Goal: Transaction & Acquisition: Download file/media

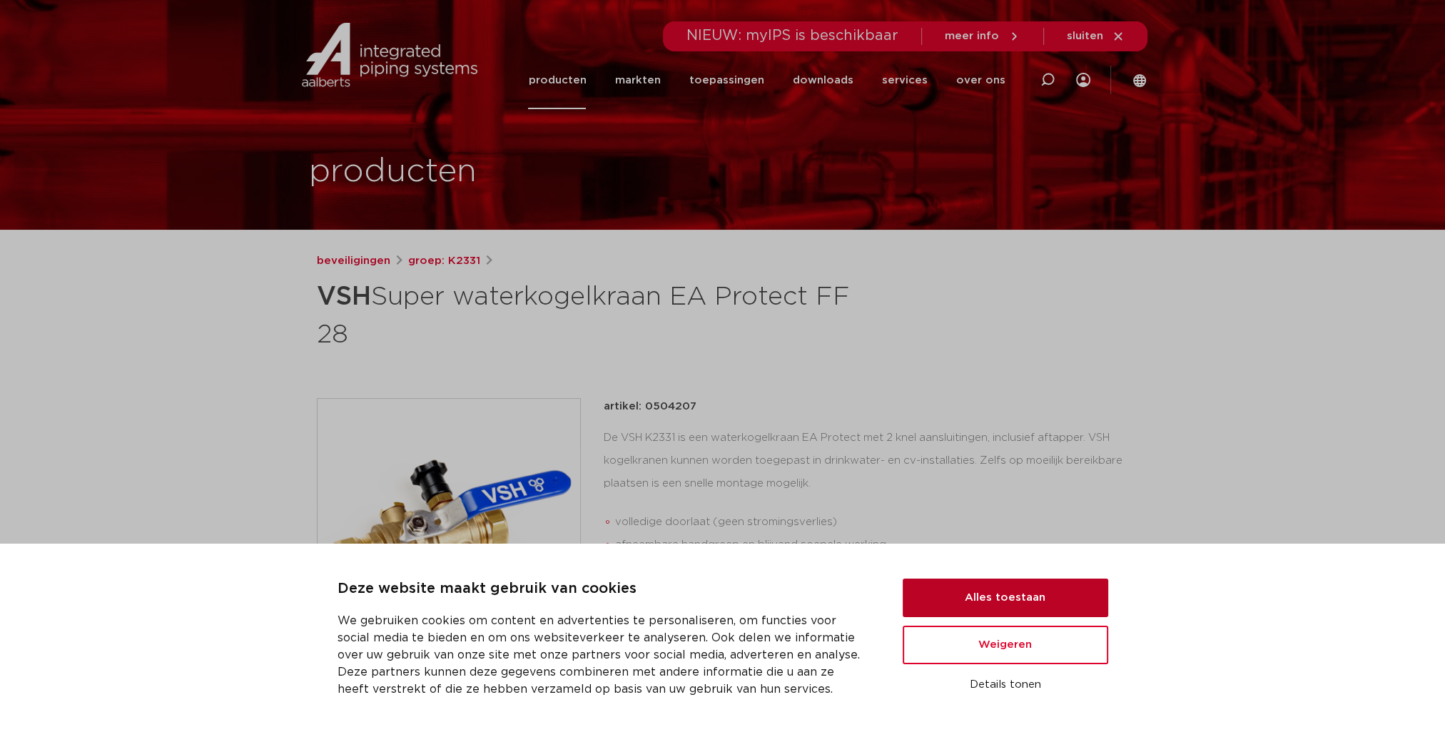
click at [1016, 601] on button "Alles toestaan" at bounding box center [1006, 598] width 206 height 39
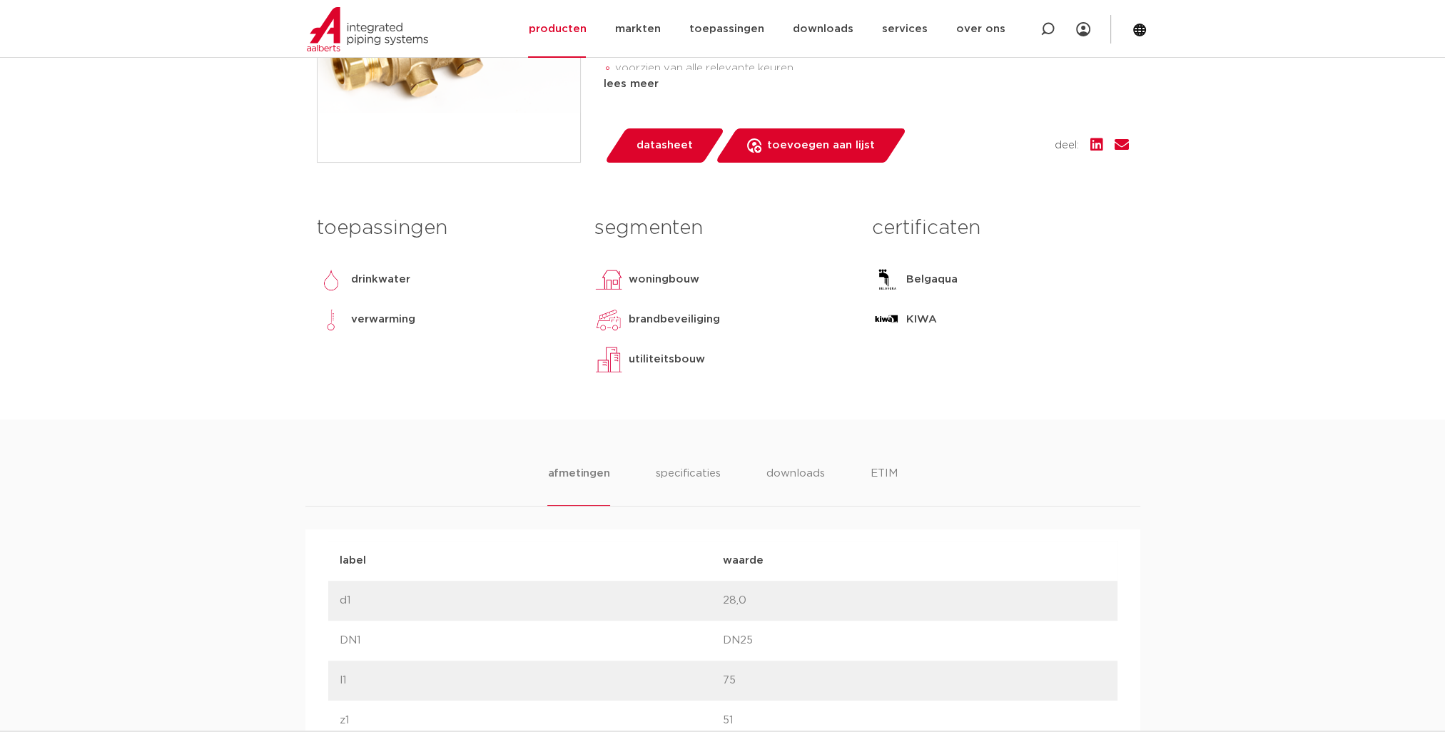
scroll to position [214, 0]
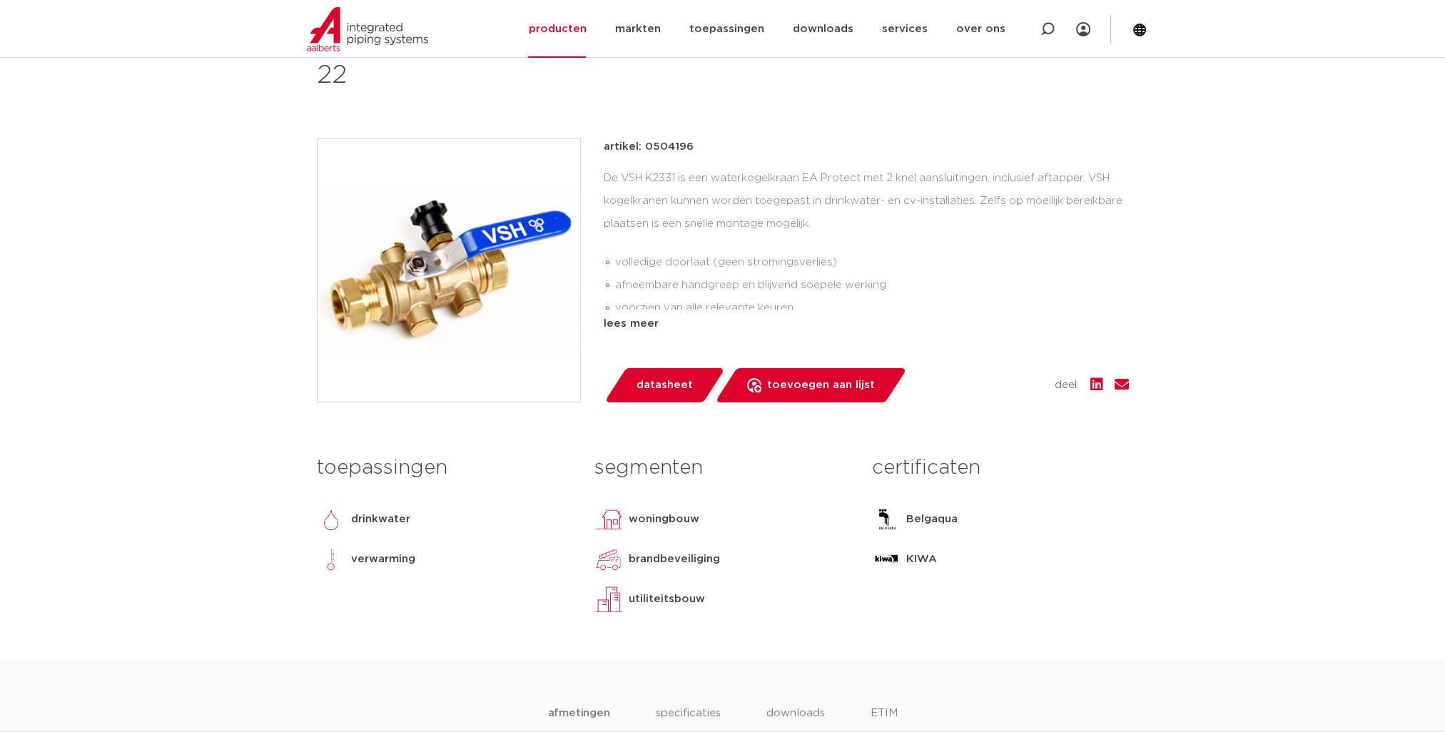
scroll to position [71, 0]
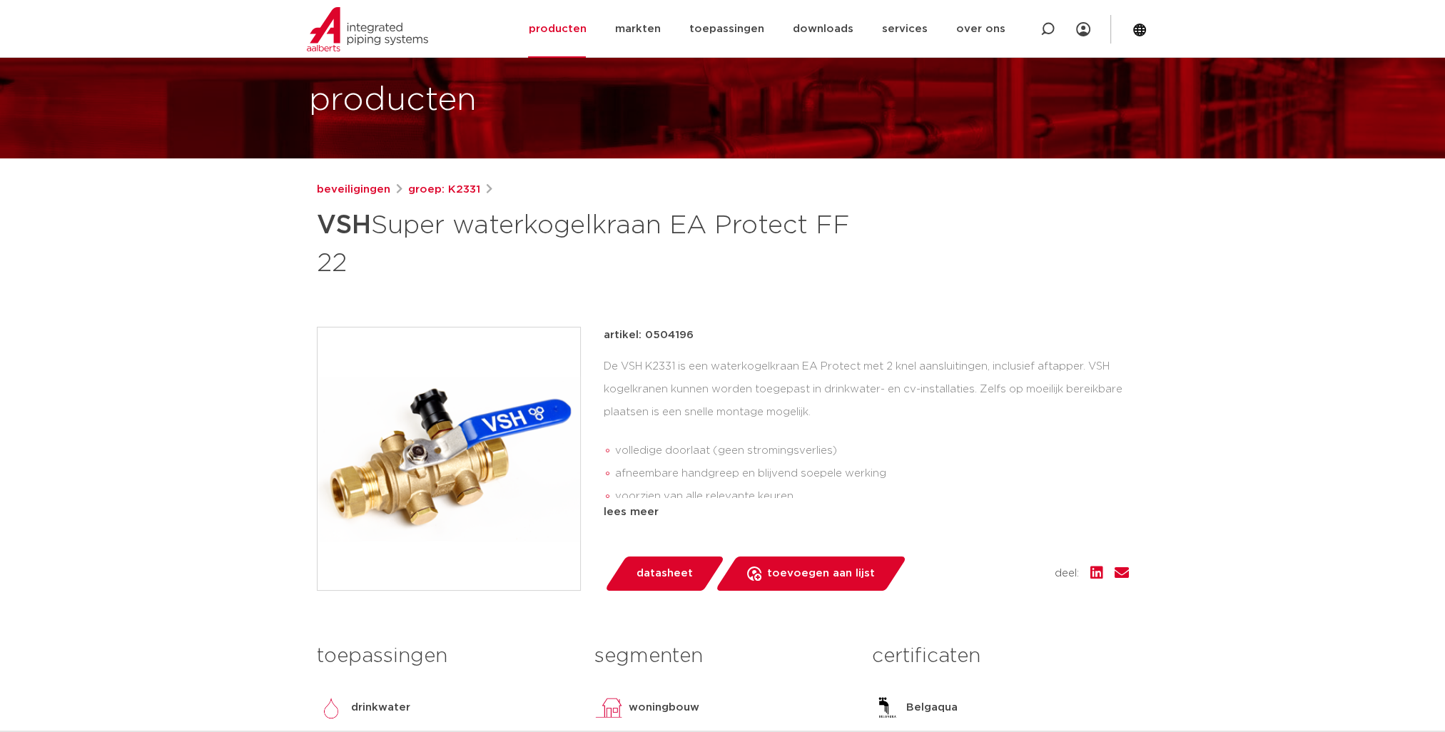
click at [677, 574] on span "datasheet" at bounding box center [665, 573] width 56 height 23
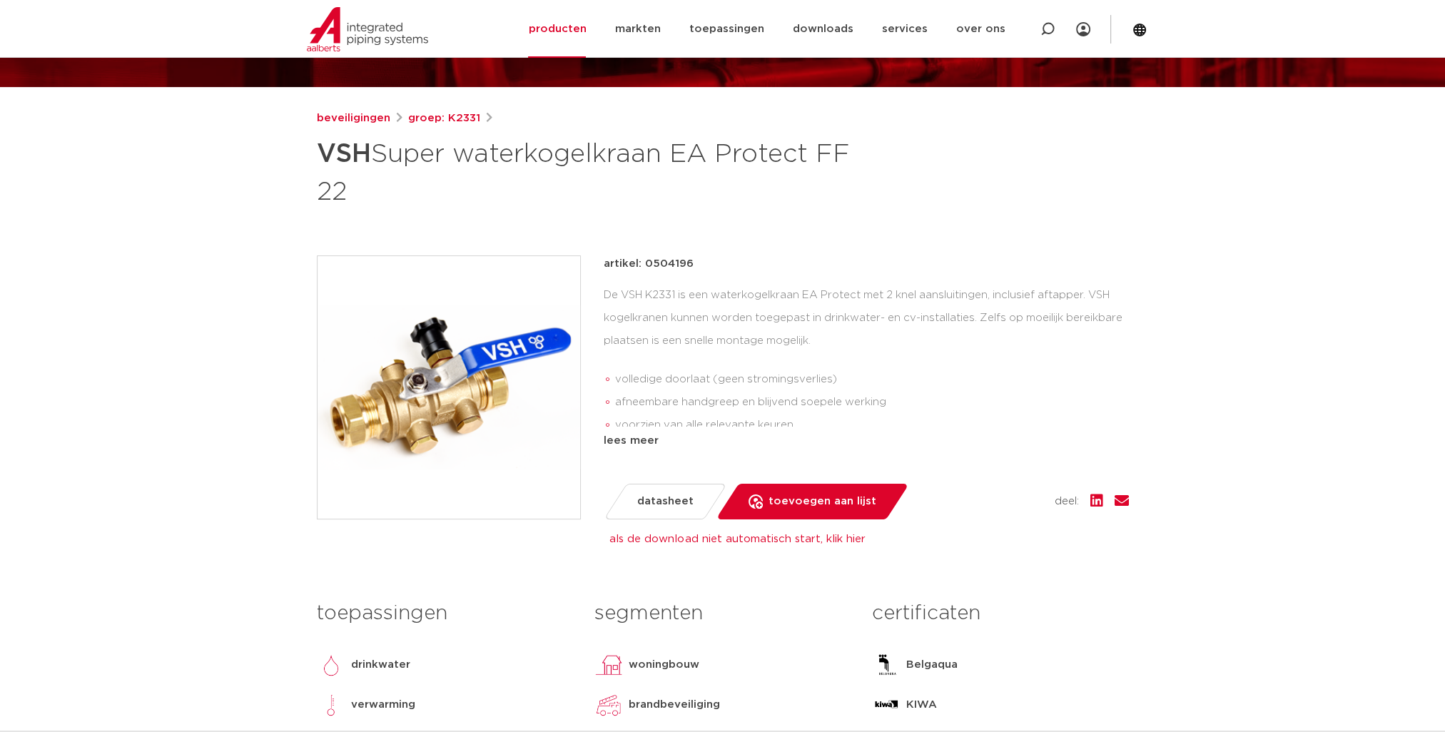
scroll to position [0, 0]
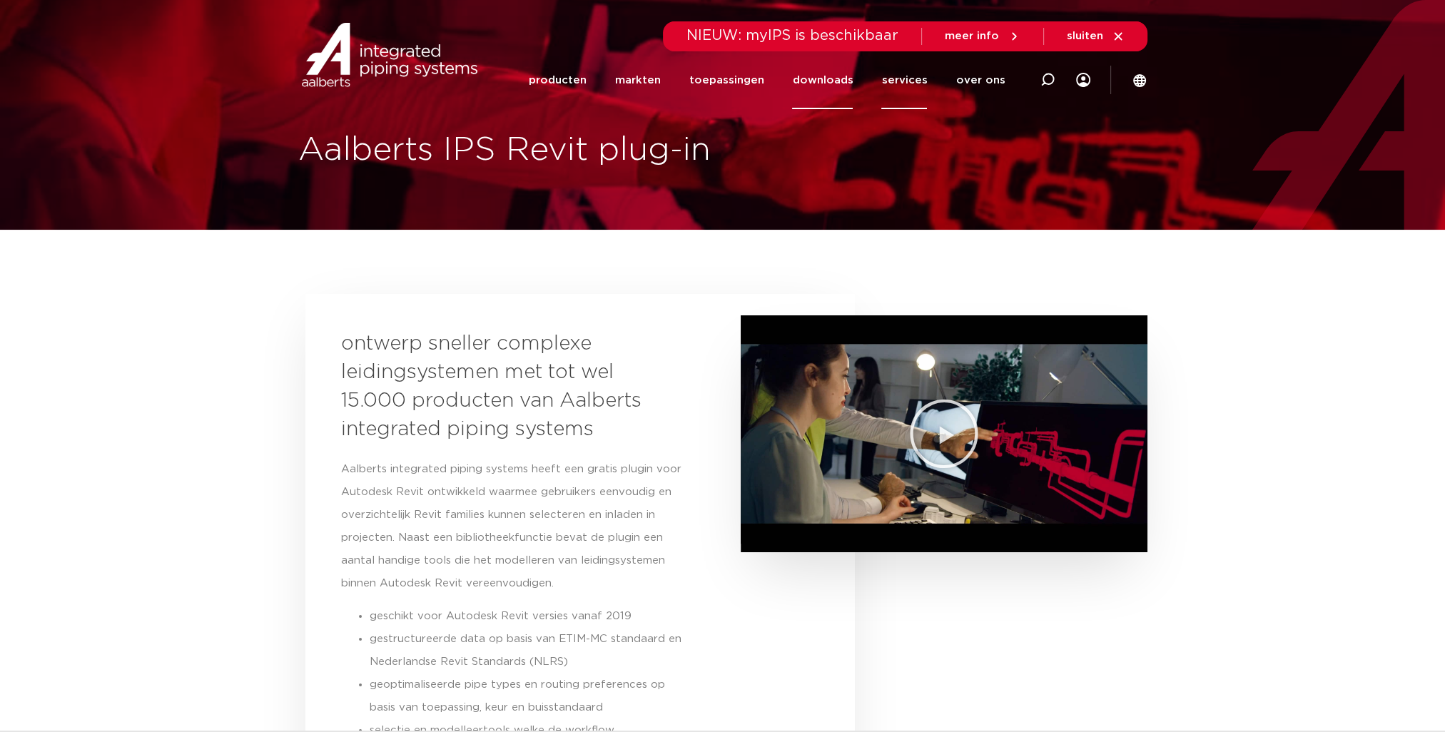
click at [828, 81] on link "downloads" at bounding box center [822, 80] width 61 height 58
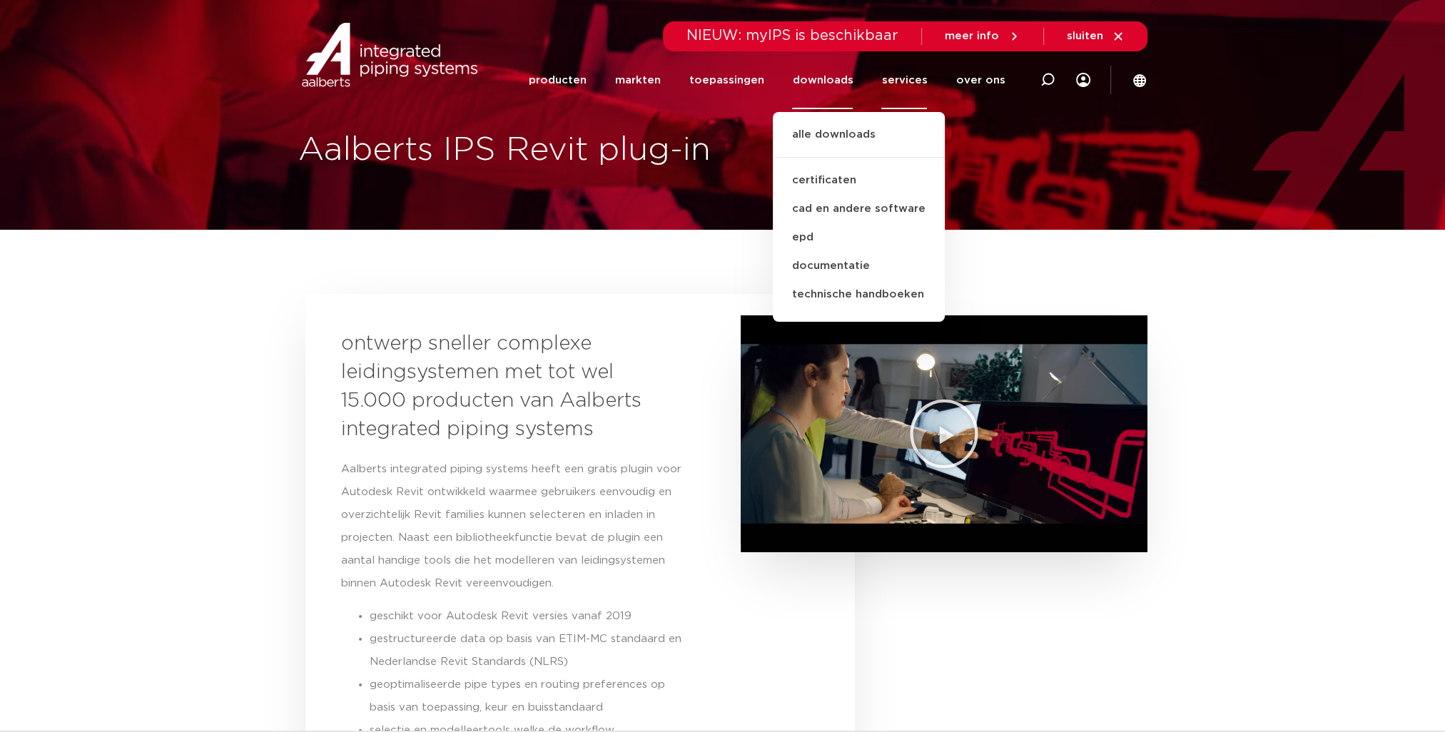
click at [832, 83] on link "downloads" at bounding box center [822, 80] width 61 height 58
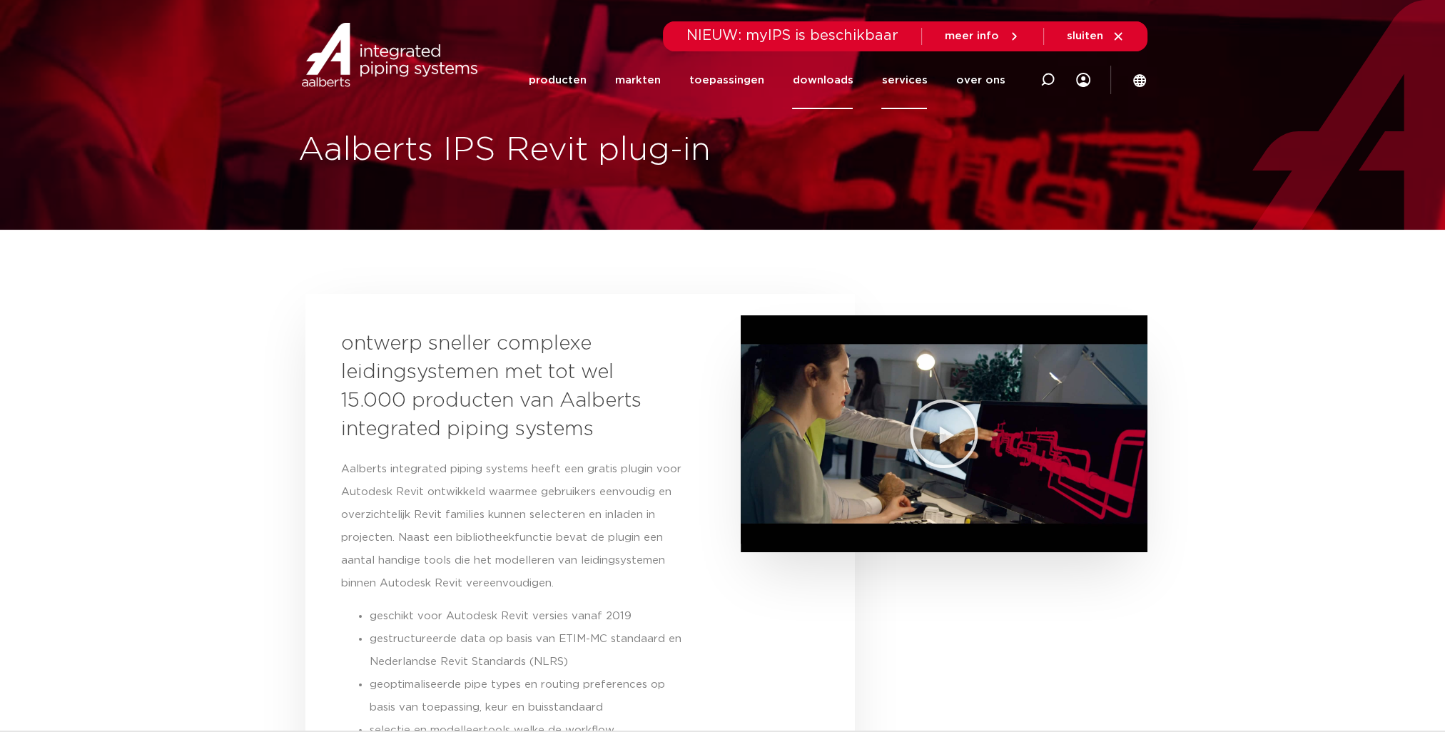
click at [828, 76] on link "downloads" at bounding box center [822, 80] width 61 height 58
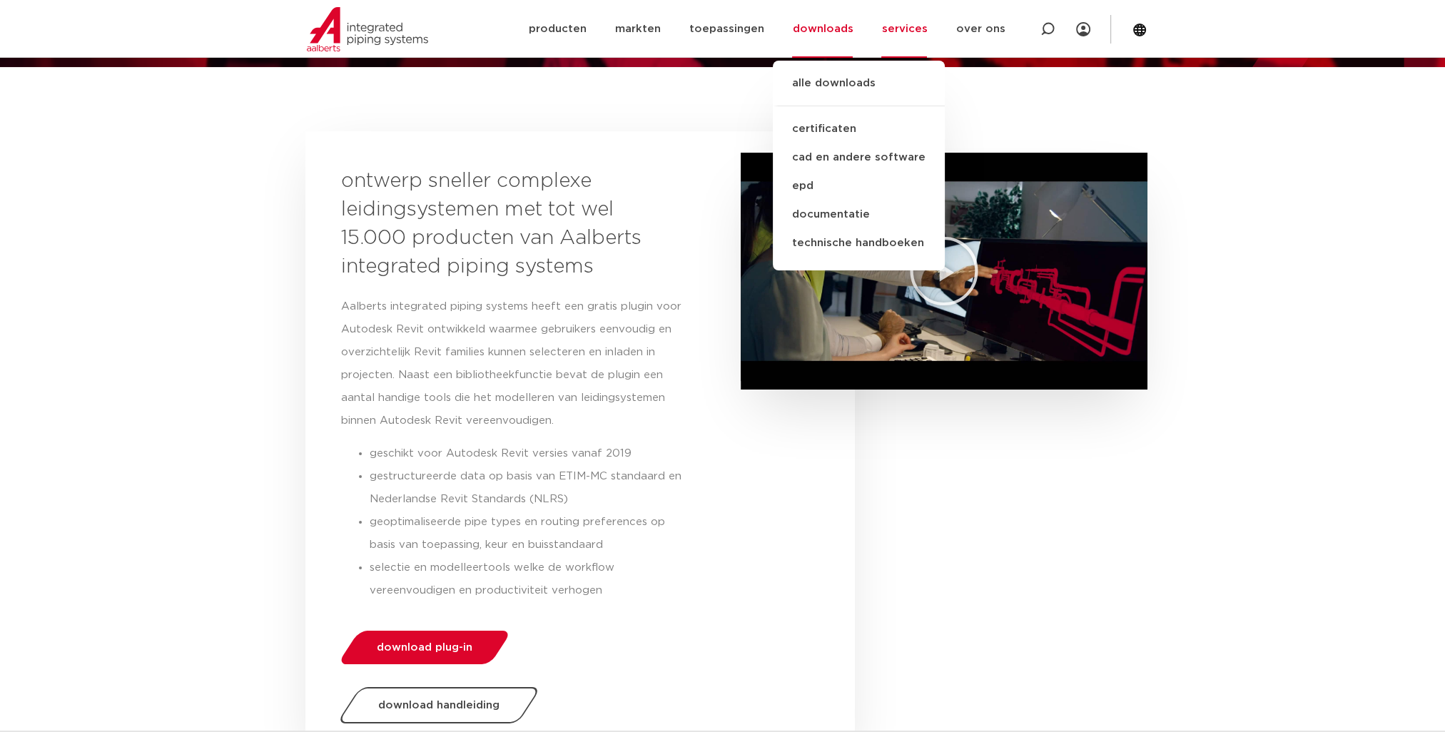
scroll to position [357, 0]
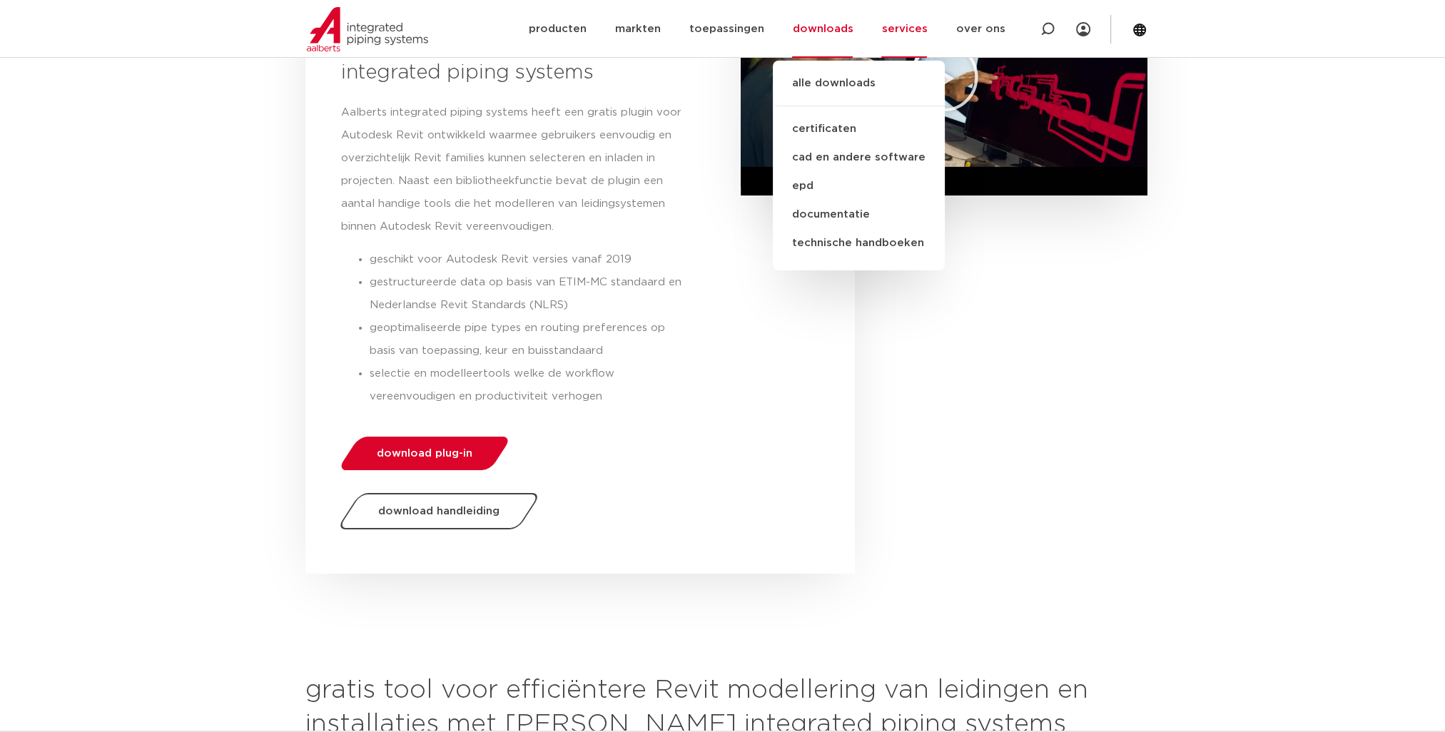
drag, startPoint x: 208, startPoint y: 372, endPoint x: 223, endPoint y: 375, distance: 15.4
click at [209, 372] on section "ontwerp sneller complexe leidingsystemen met tot wel 15.000 producten van Aalbe…" at bounding box center [722, 255] width 1445 height 651
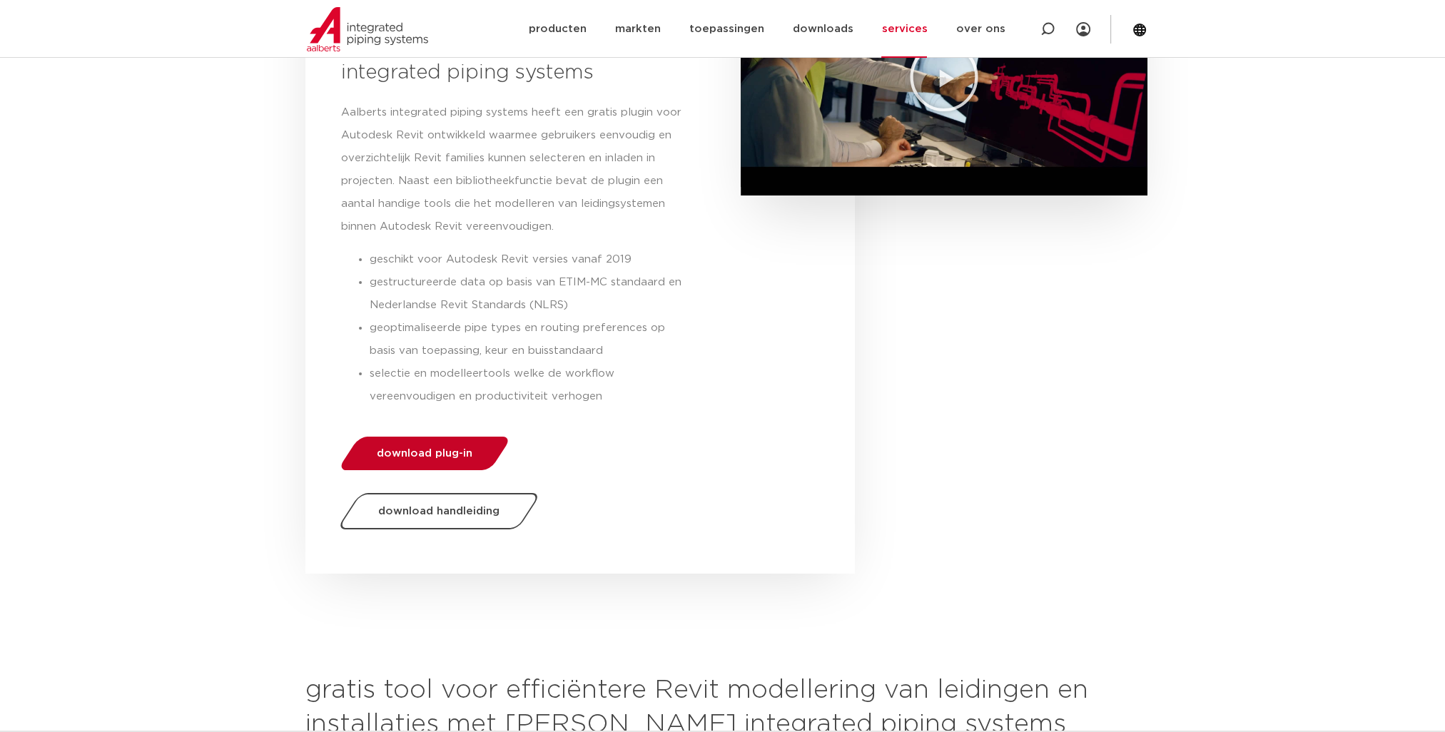
click at [420, 461] on link "download plug-in" at bounding box center [424, 454] width 175 height 34
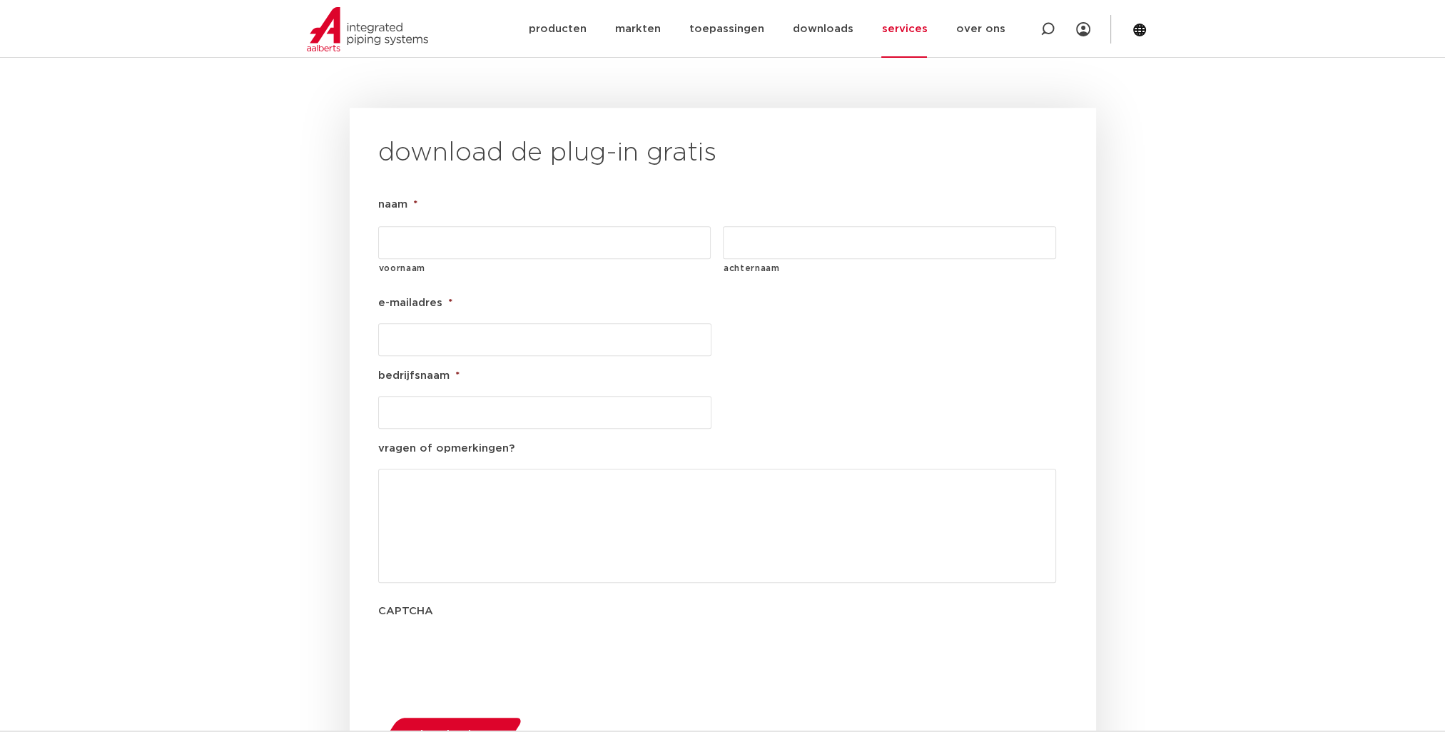
scroll to position [1627, 0]
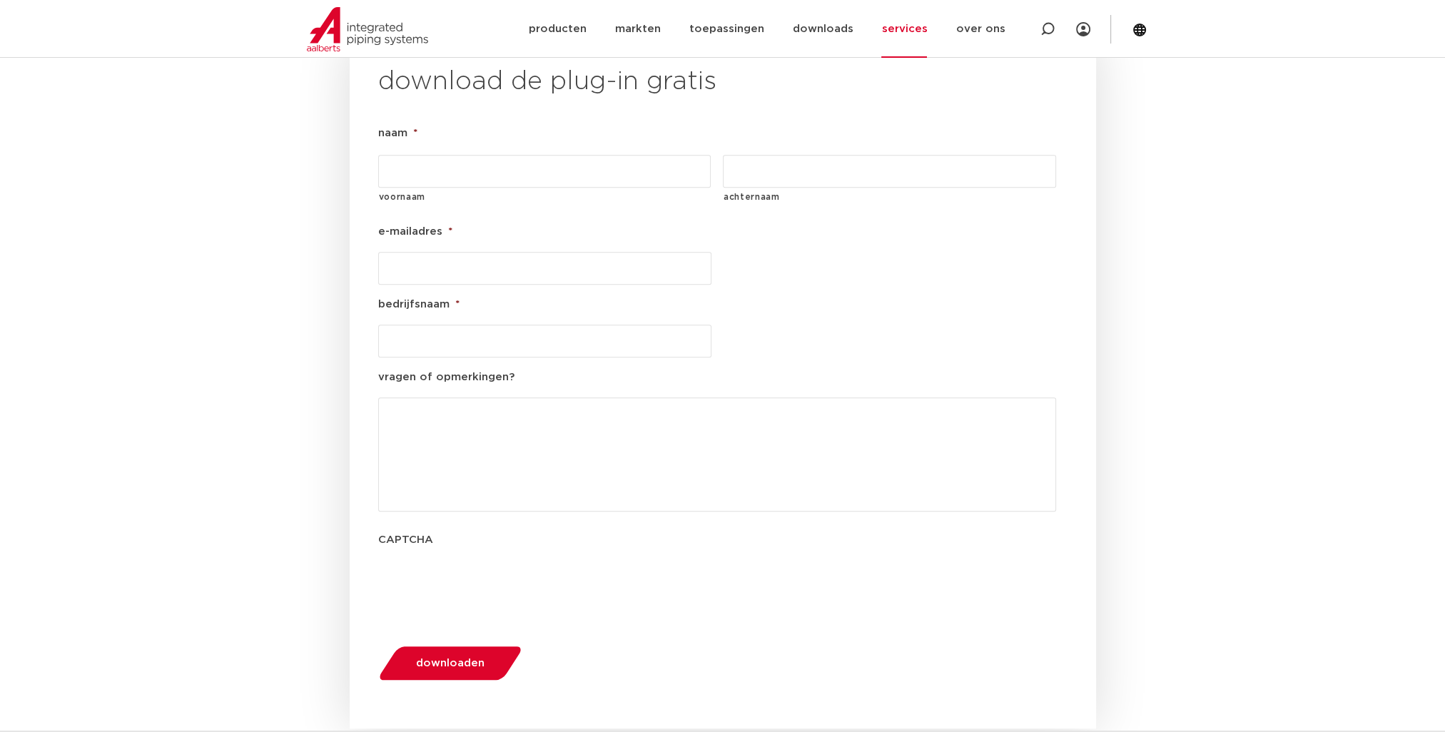
click at [431, 155] on input "voornaam" at bounding box center [544, 171] width 333 height 33
type input "Berry"
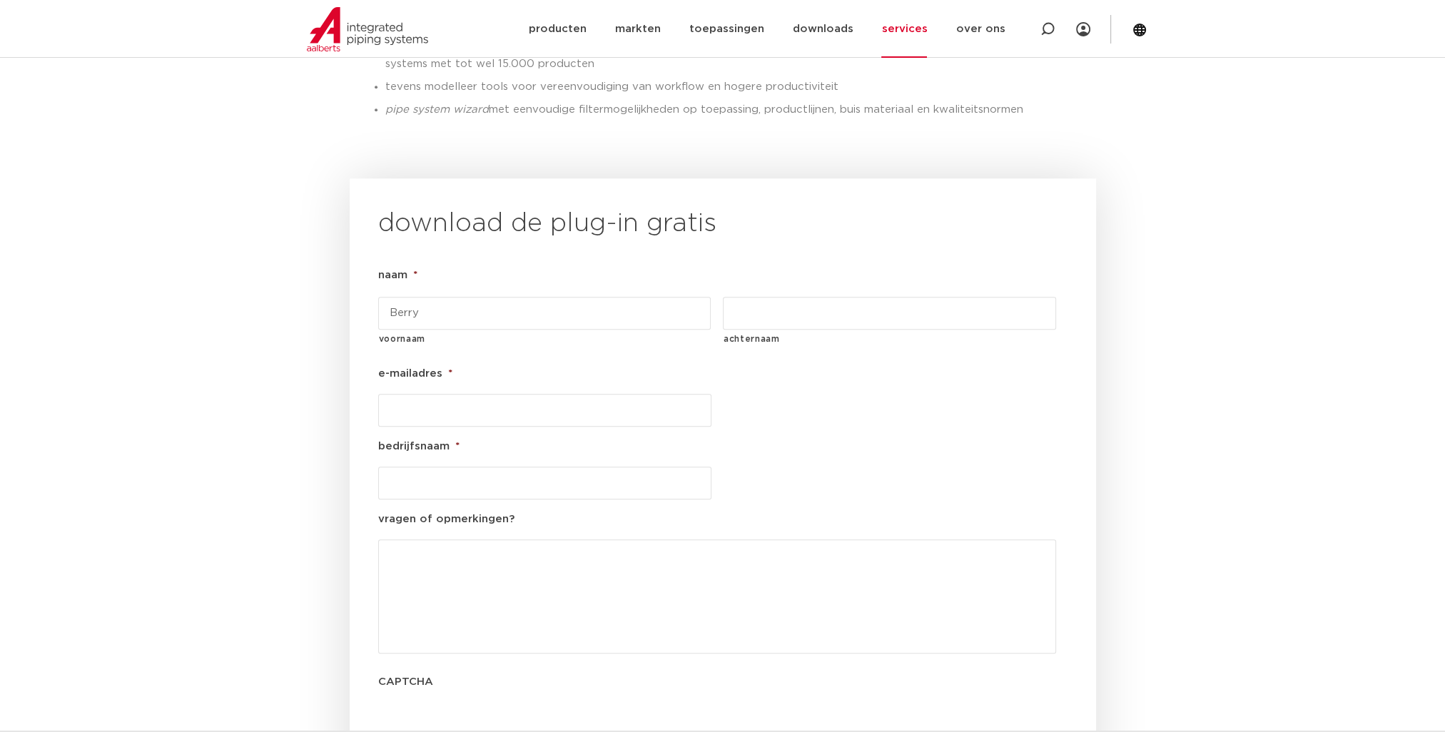
scroll to position [1484, 0]
click at [776, 298] on input "achternaam" at bounding box center [889, 314] width 333 height 33
type input "Herawi"
drag, startPoint x: 577, startPoint y: 379, endPoint x: 562, endPoint y: 377, distance: 14.3
click at [575, 395] on input "e-mailadres *" at bounding box center [544, 411] width 333 height 33
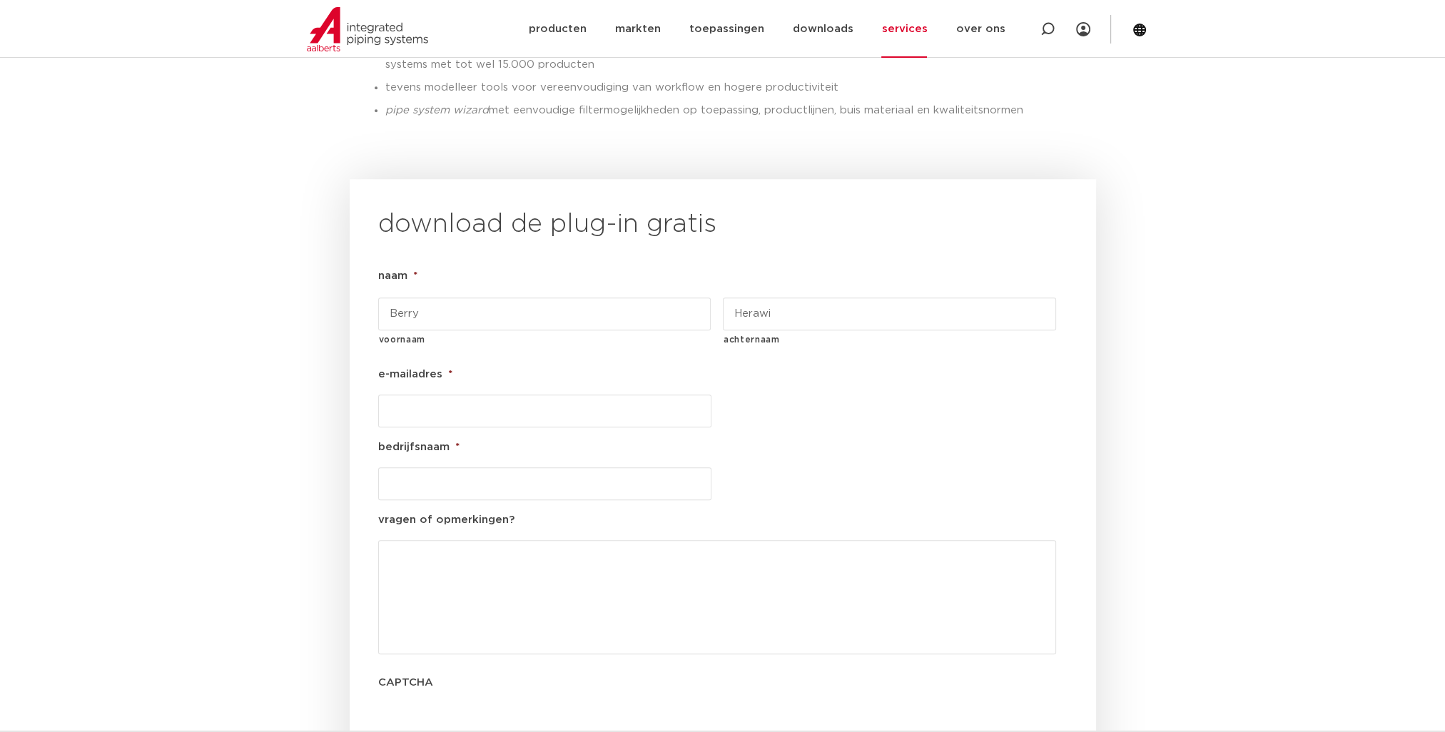
type input "bherwari@unica.nl"
click at [453, 467] on input "bedrijfsnaam *" at bounding box center [544, 483] width 333 height 33
click at [482, 467] on input "Unica Datacentar" at bounding box center [544, 483] width 333 height 33
type input "Unica Datacenters"
click at [599, 540] on textarea "vragen of opmerkingen?" at bounding box center [717, 597] width 678 height 114
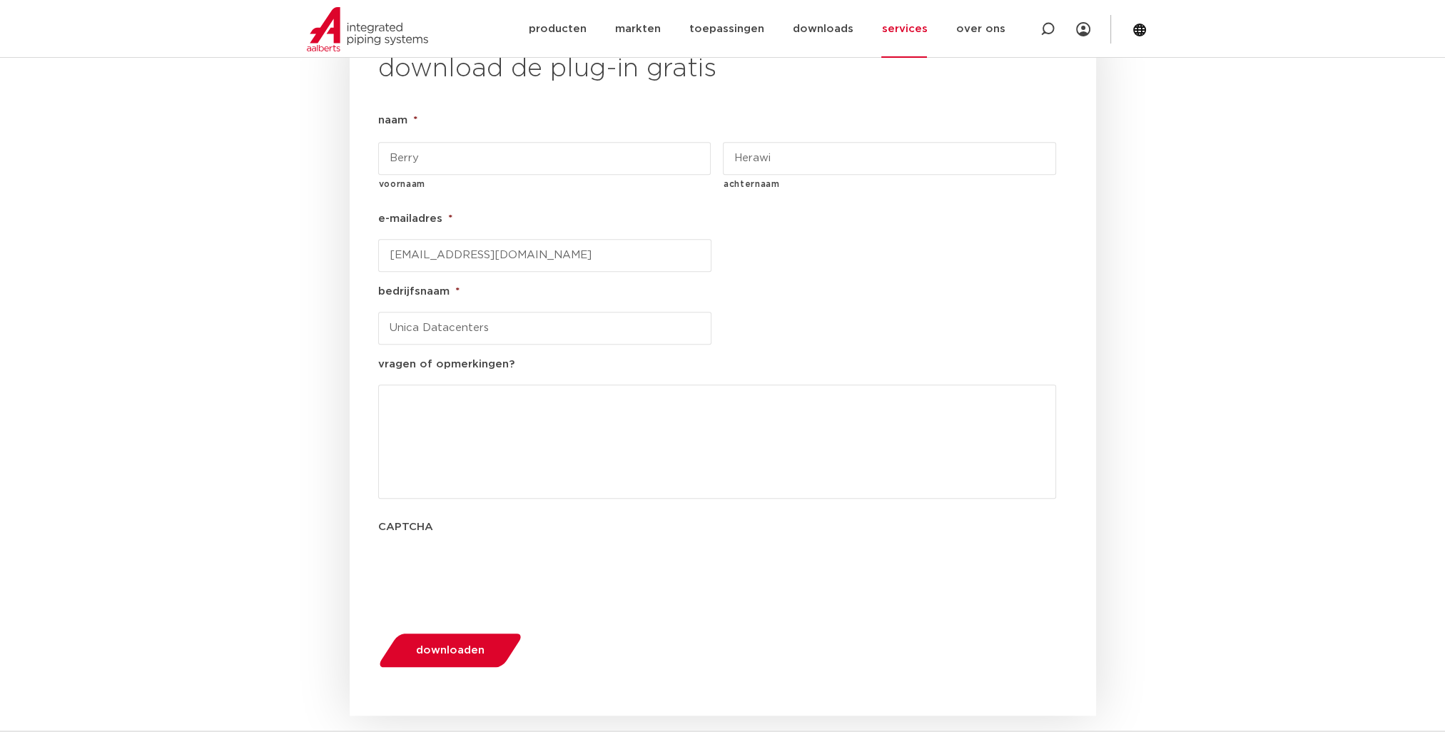
scroll to position [1627, 0]
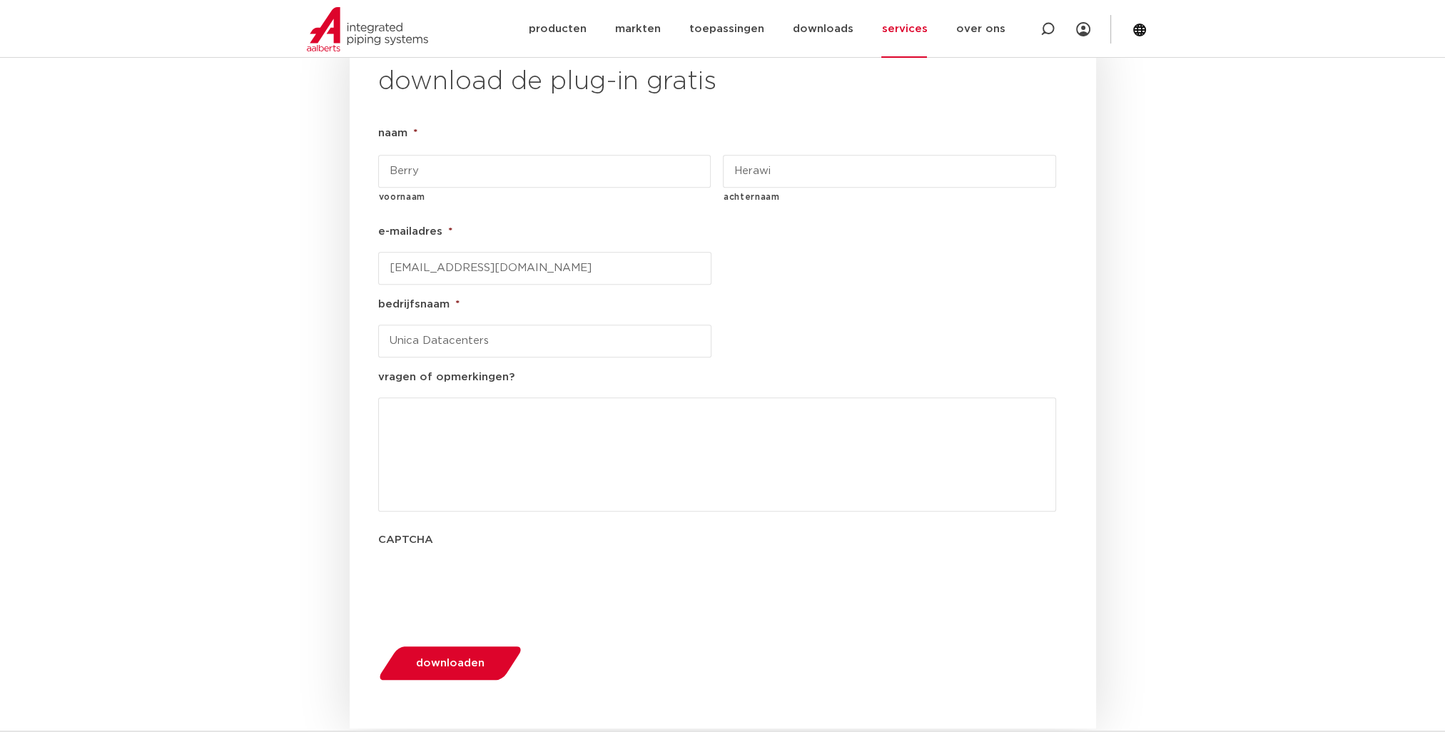
click at [480, 645] on button "downloaden" at bounding box center [449, 663] width 153 height 36
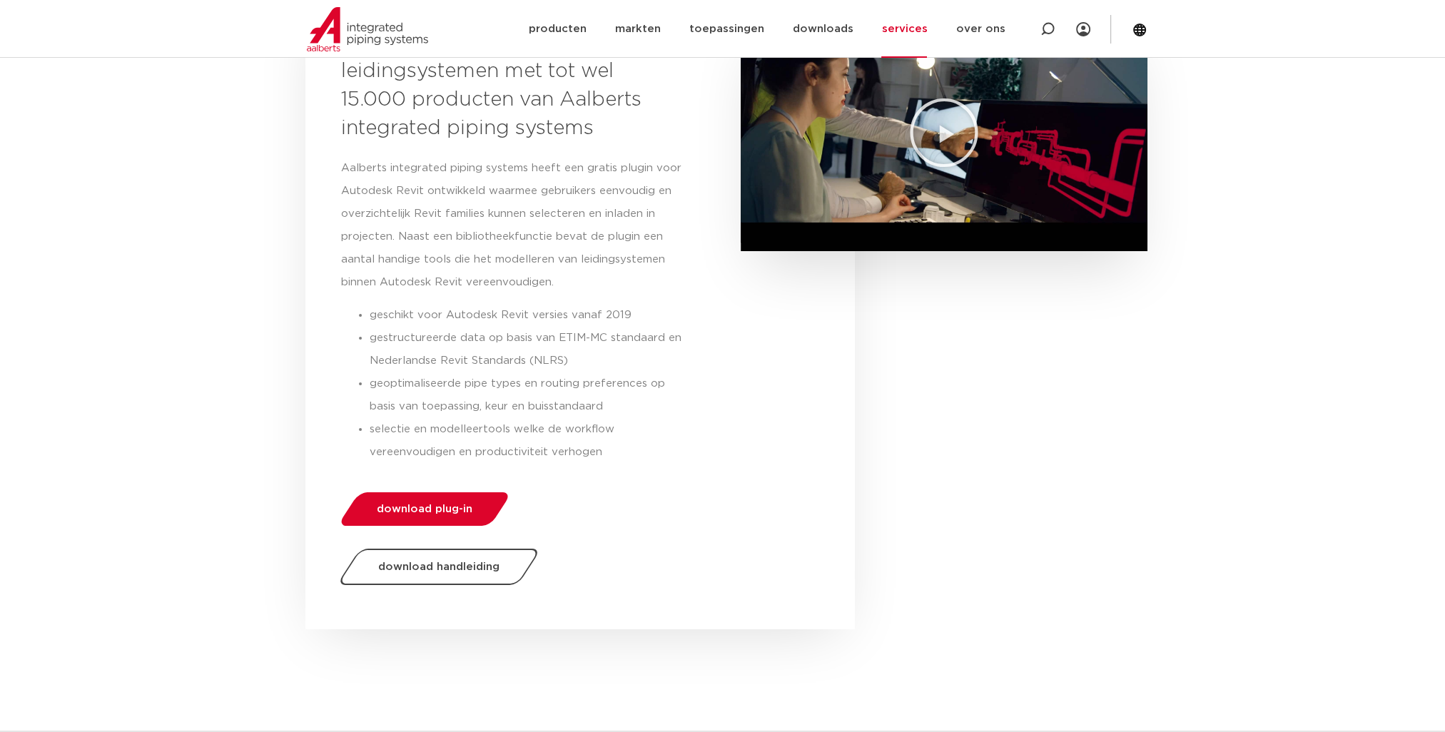
scroll to position [392, 0]
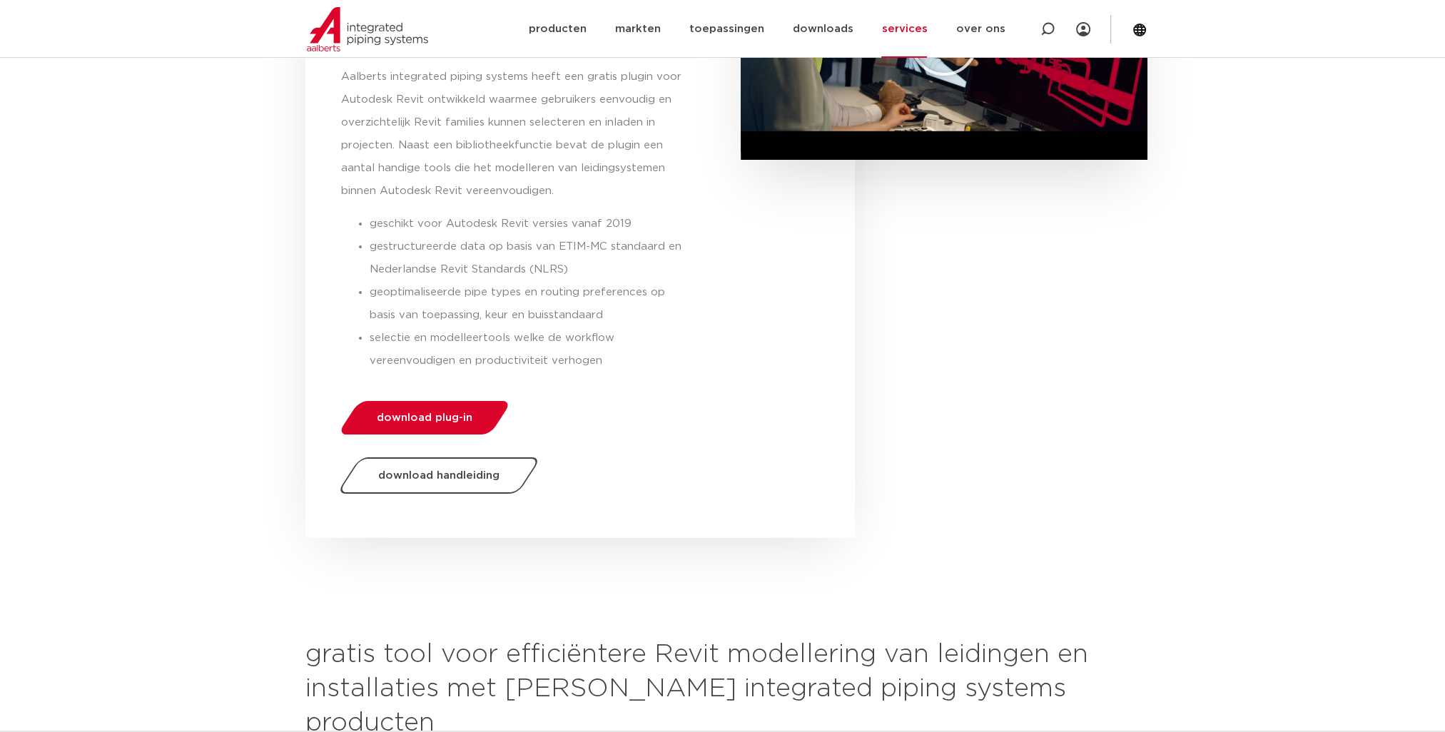
click at [1391, 81] on section "ontwerp sneller complexe leidingsystemen met tot wel 15.000 producten van Aalbe…" at bounding box center [722, 219] width 1445 height 651
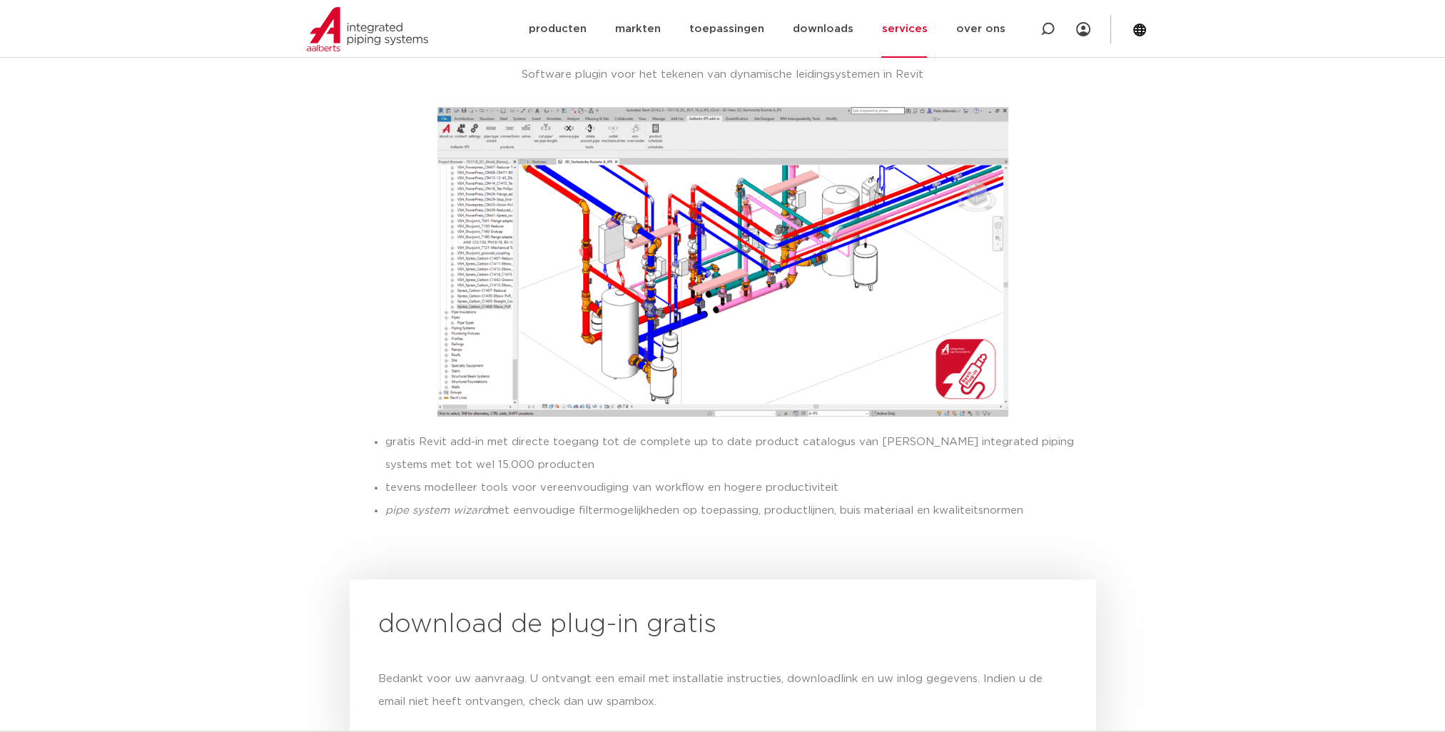
scroll to position [1106, 0]
